Goal: Communication & Community: Answer question/provide support

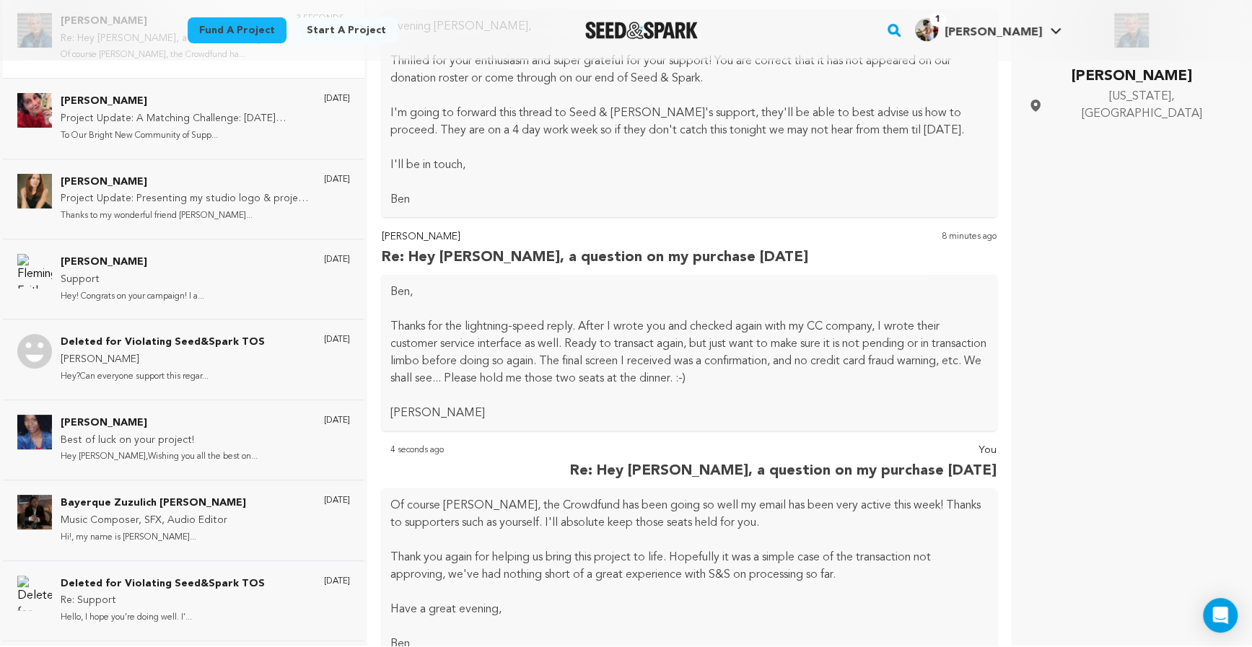
scroll to position [661, 0]
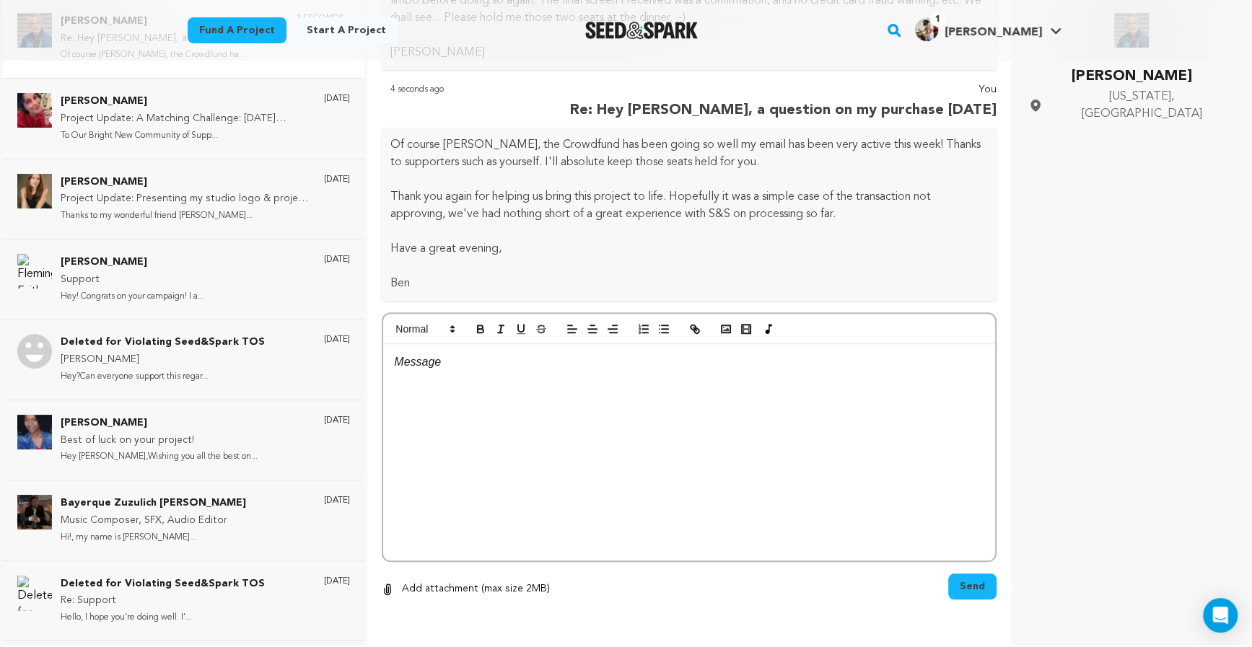
click at [537, 421] on div at bounding box center [689, 452] width 612 height 217
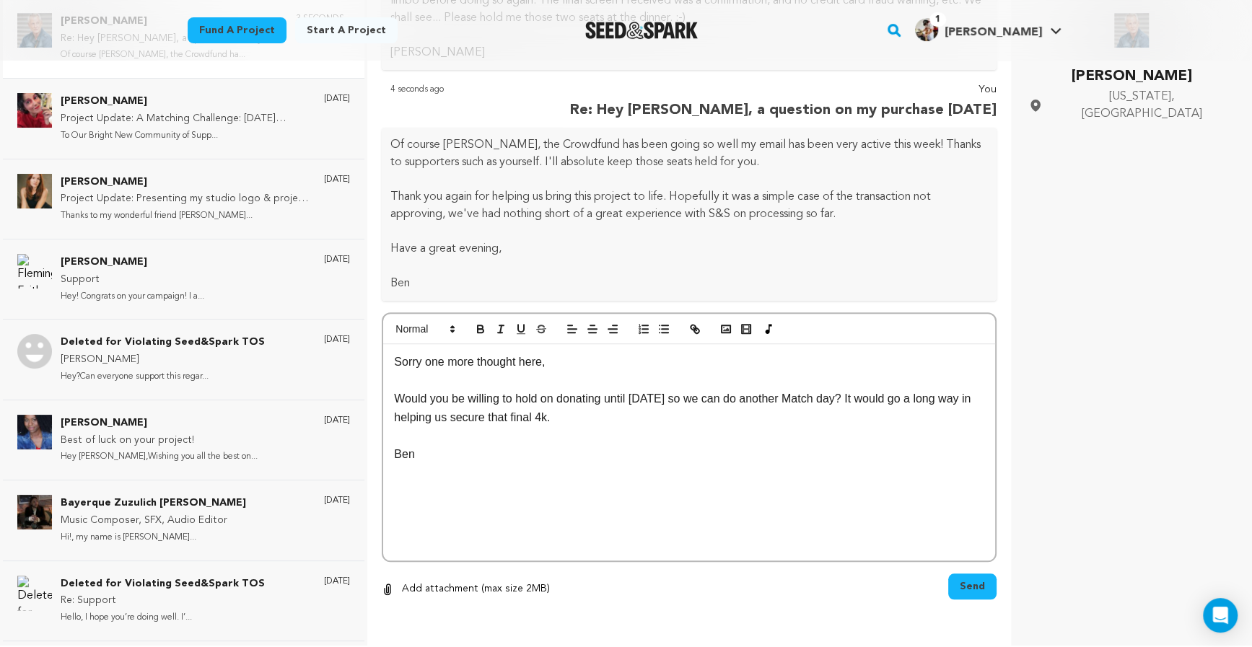
click at [962, 582] on span "Send" at bounding box center [972, 587] width 25 height 14
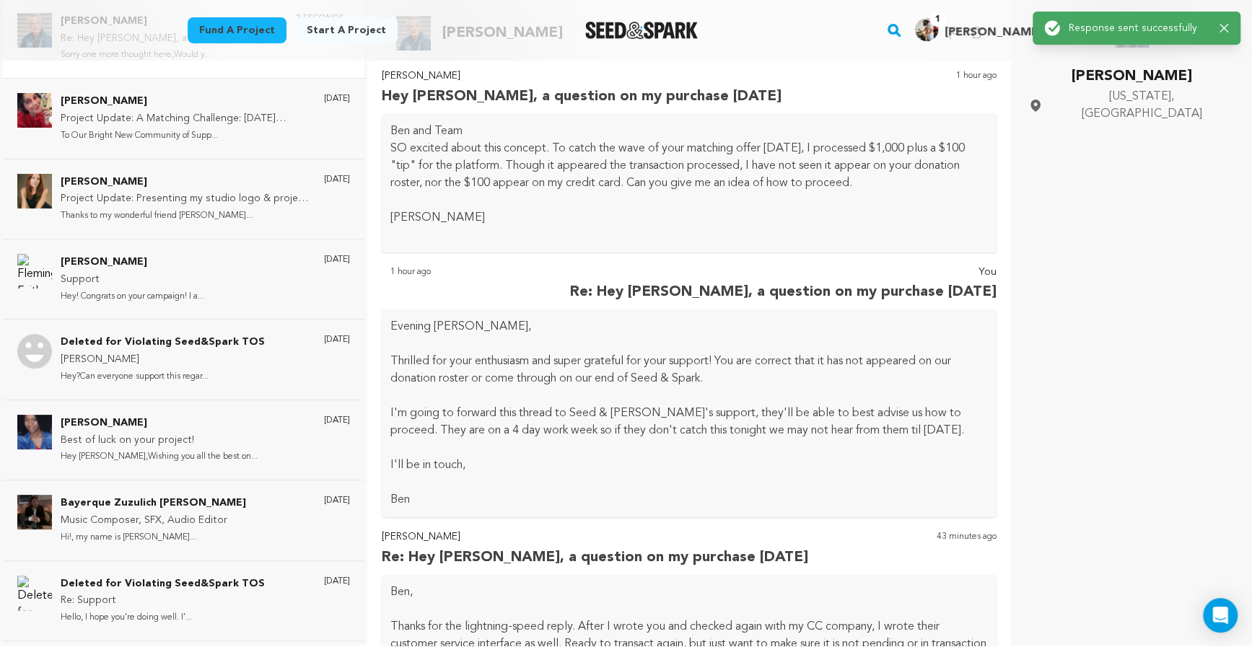
scroll to position [0, 0]
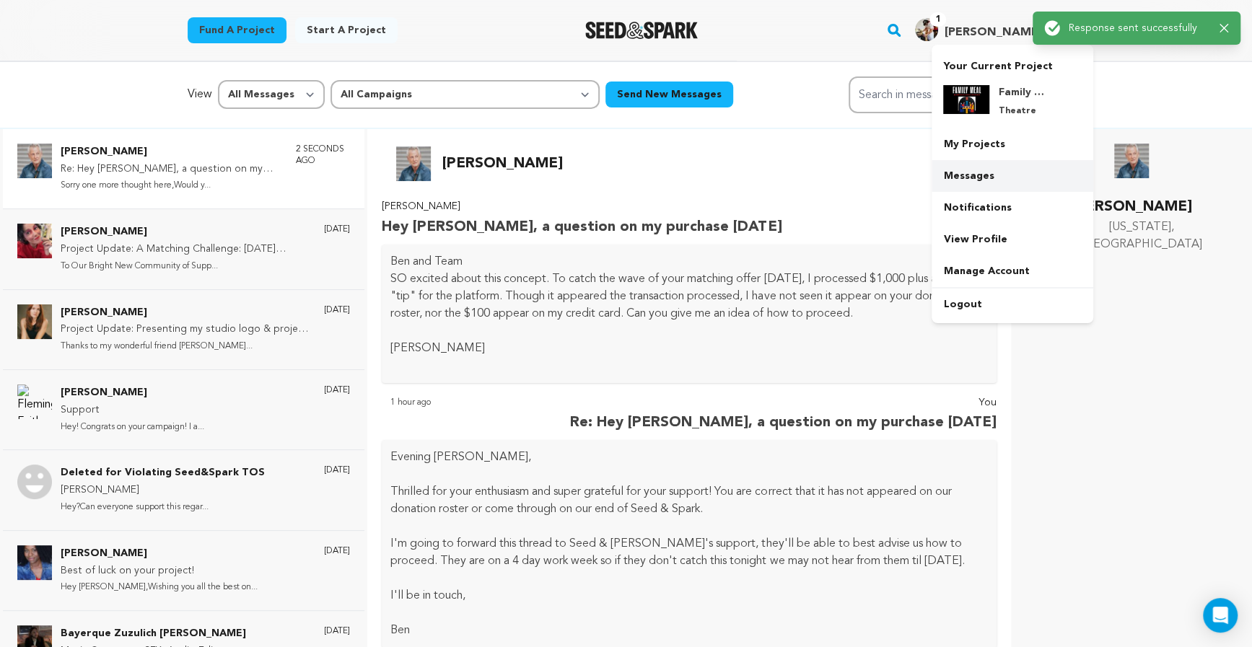
click at [981, 178] on link "Messages" at bounding box center [1013, 176] width 162 height 32
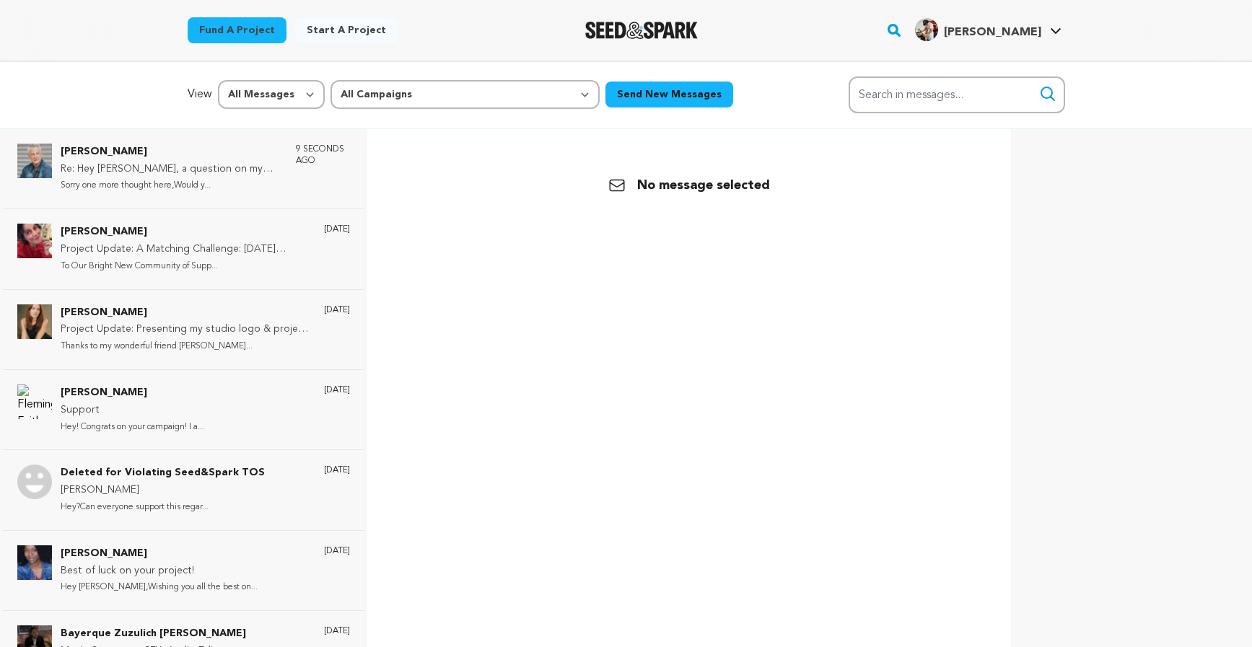
click at [979, 175] on div "No message selected" at bounding box center [689, 186] width 615 height 78
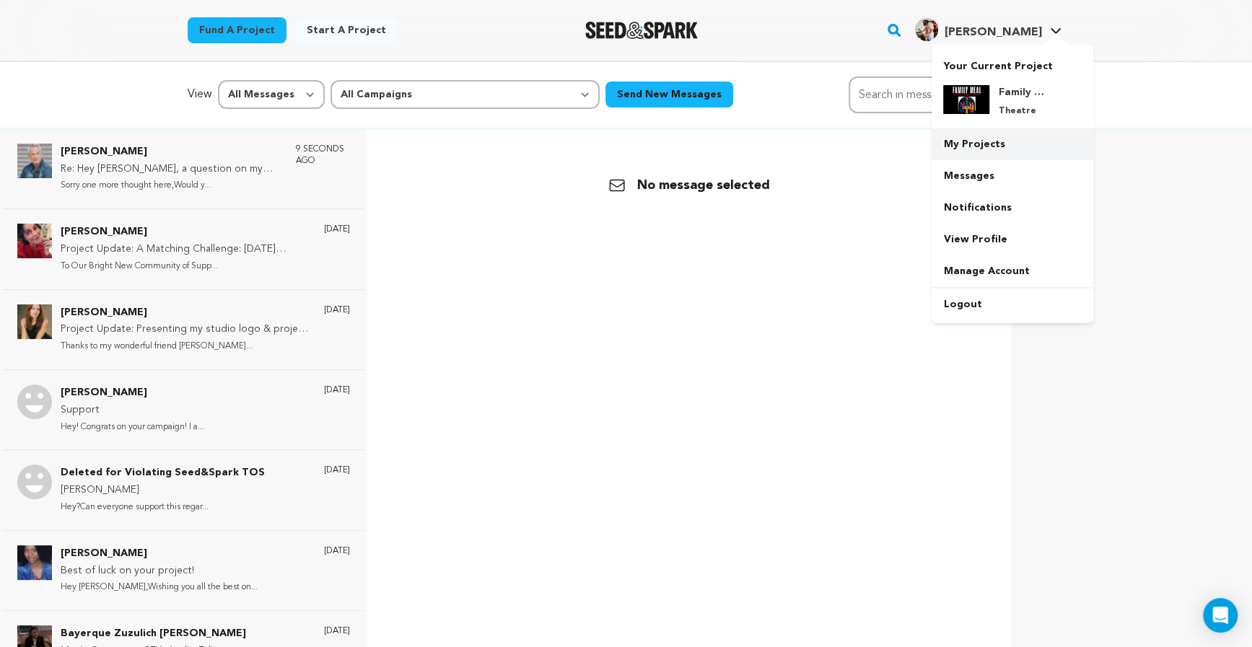
click at [983, 149] on link "My Projects" at bounding box center [1013, 144] width 162 height 32
click at [977, 100] on img at bounding box center [966, 99] width 46 height 29
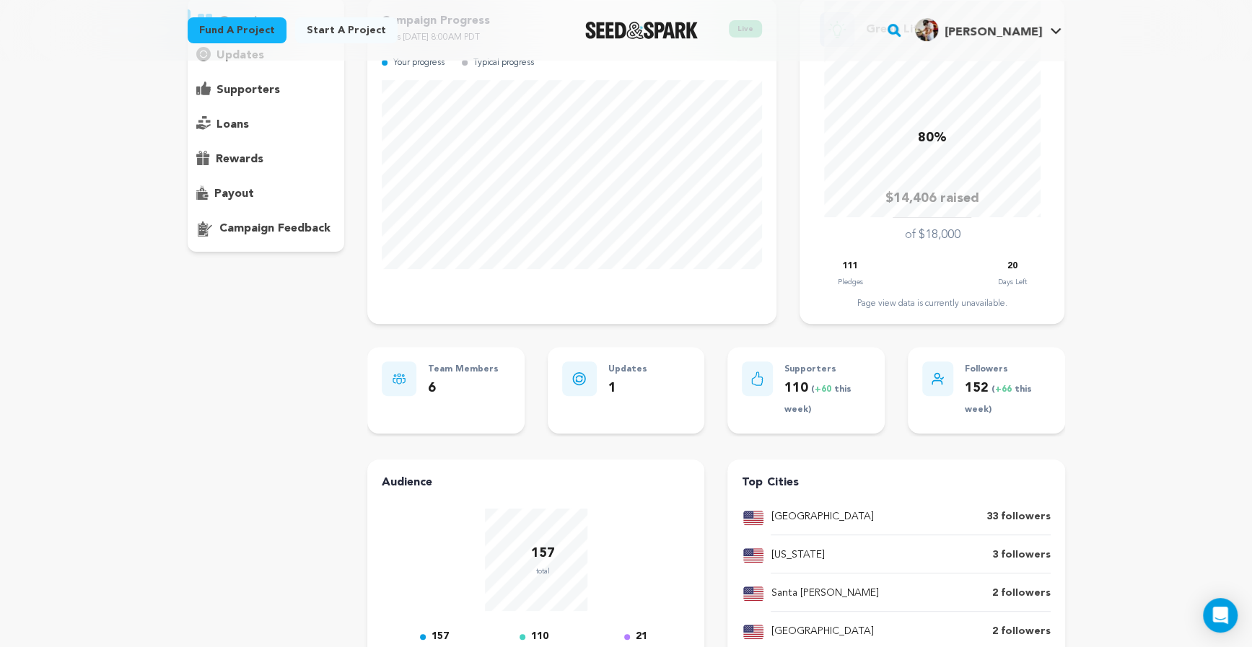
scroll to position [157, 0]
